Goal: Check status

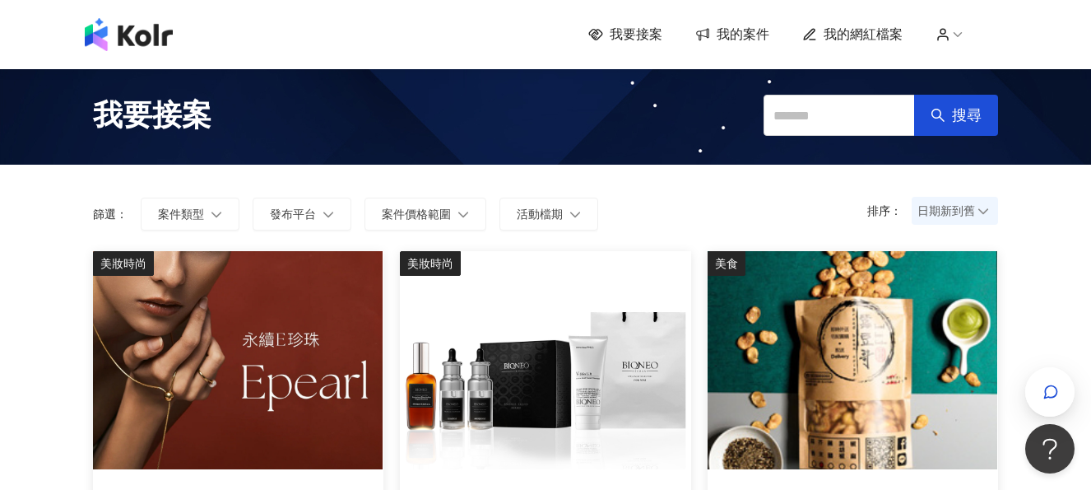
click at [746, 33] on span "我的案件" at bounding box center [743, 35] width 53 height 18
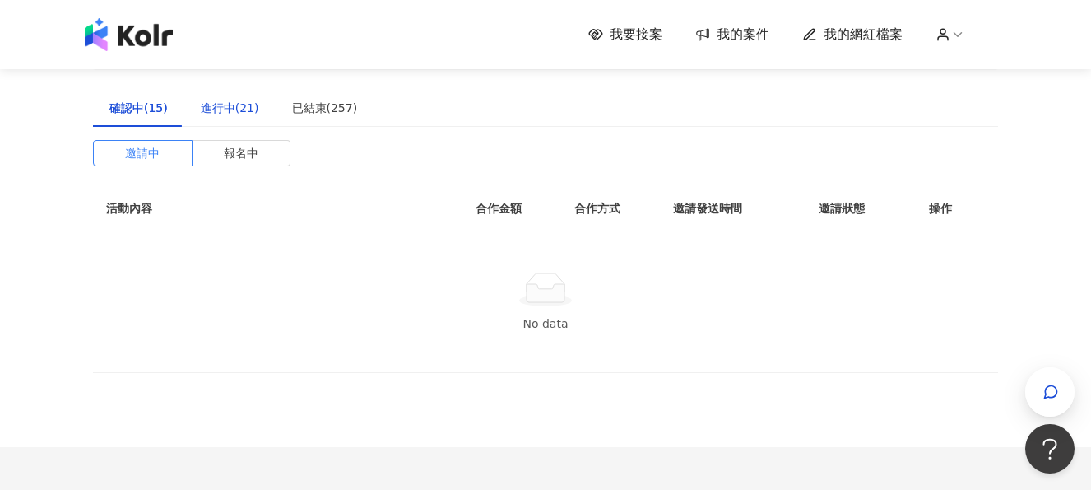
click at [239, 110] on div "進行中(21)" at bounding box center [230, 108] width 58 height 18
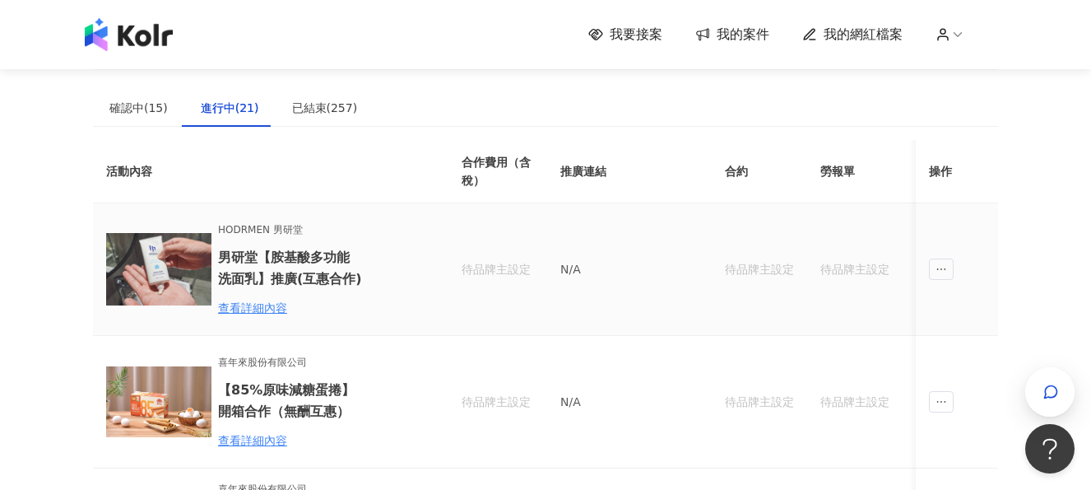
click at [269, 309] on div "查看詳細內容" at bounding box center [290, 308] width 144 height 18
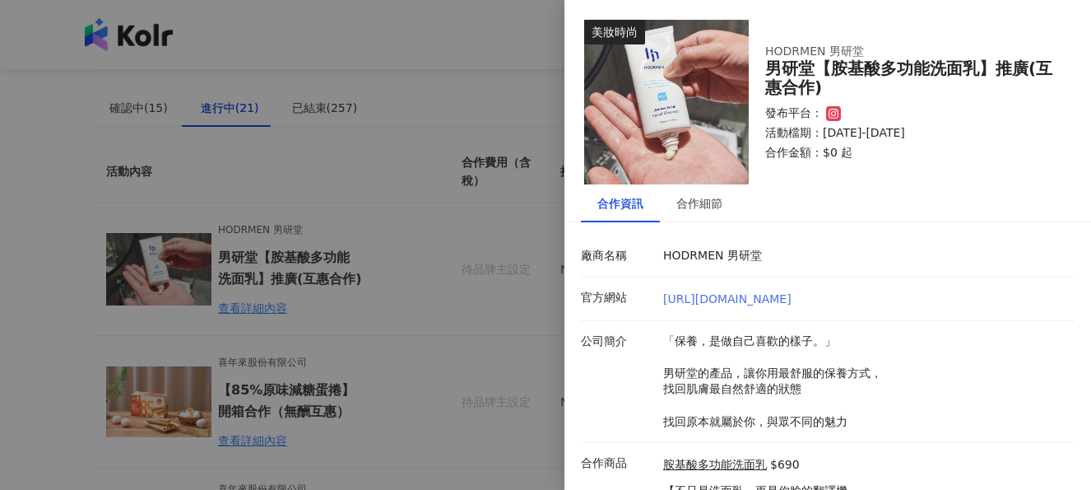
click at [720, 296] on link "[URL][DOMAIN_NAME]" at bounding box center [727, 298] width 128 height 13
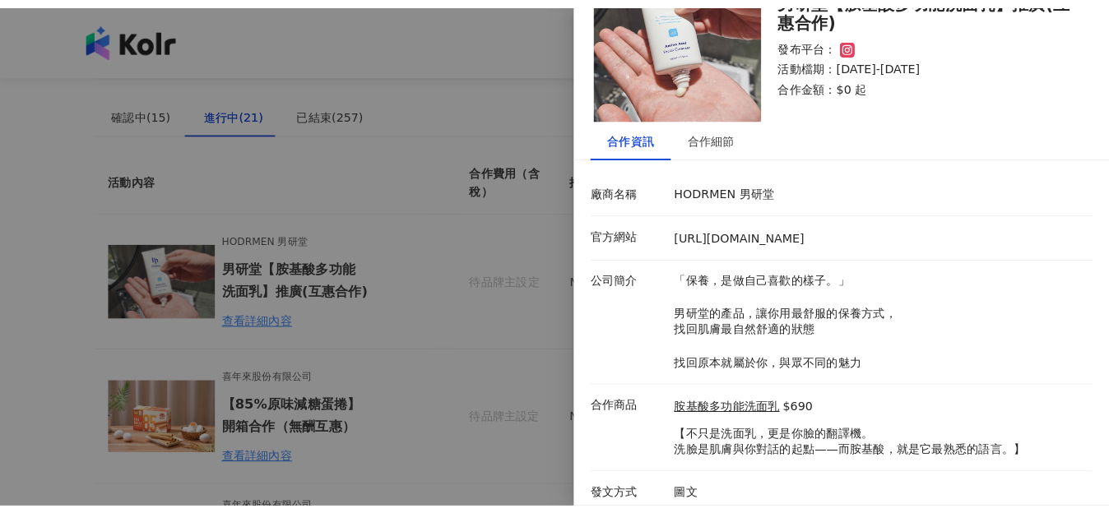
scroll to position [79, 0]
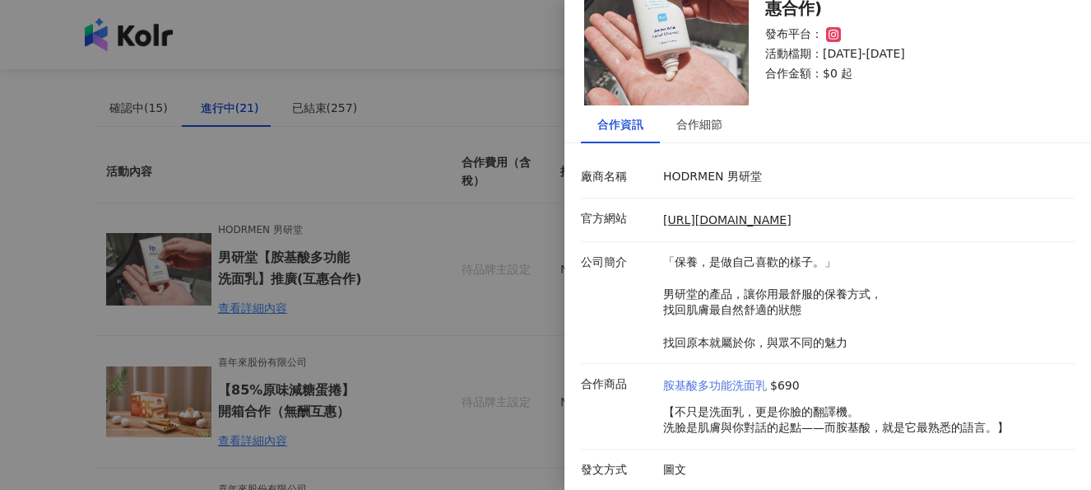
click at [725, 380] on link "胺基酸多功能洗面乳" at bounding box center [715, 386] width 104 height 16
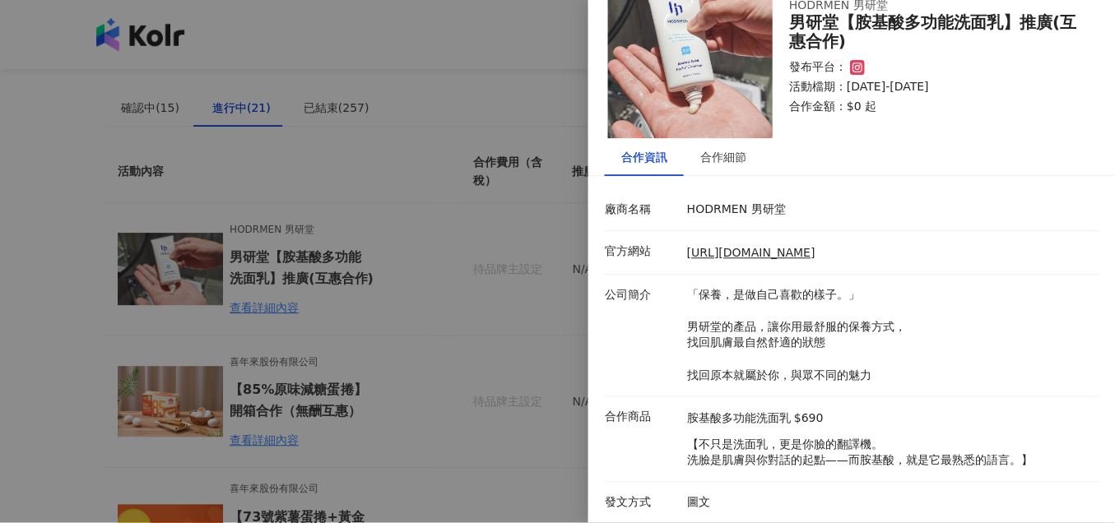
scroll to position [45, 0]
click at [480, 313] on div at bounding box center [557, 261] width 1115 height 523
